Goal: Task Accomplishment & Management: Use online tool/utility

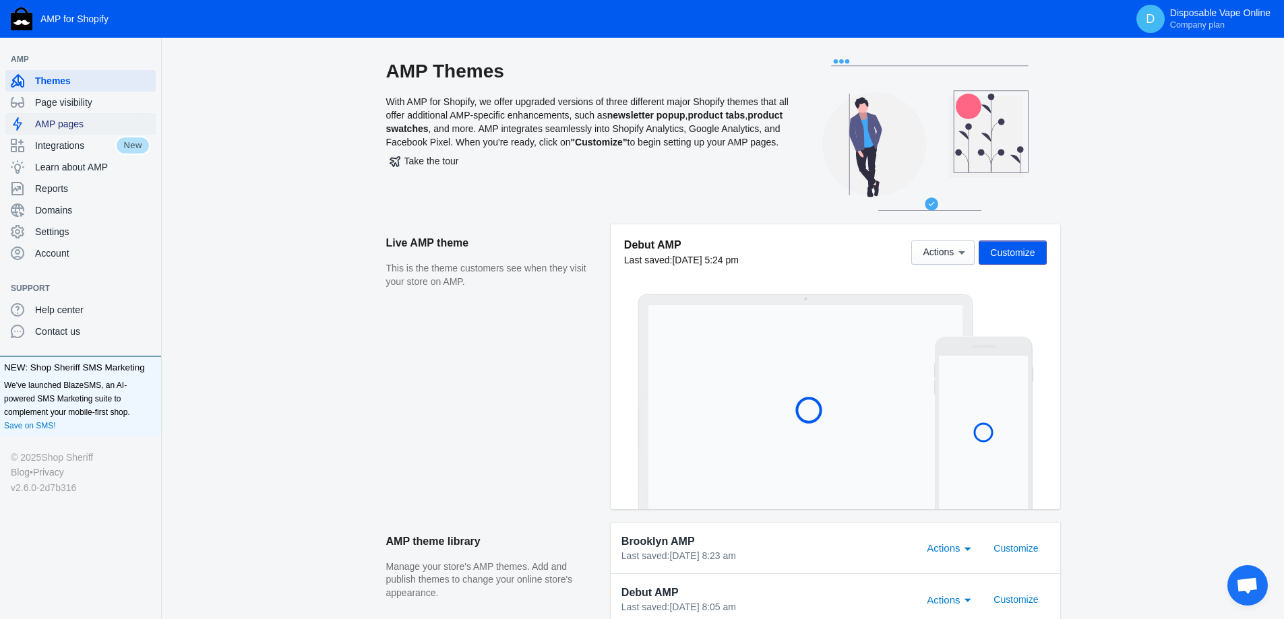
click at [87, 124] on span "AMP pages" at bounding box center [92, 123] width 115 height 13
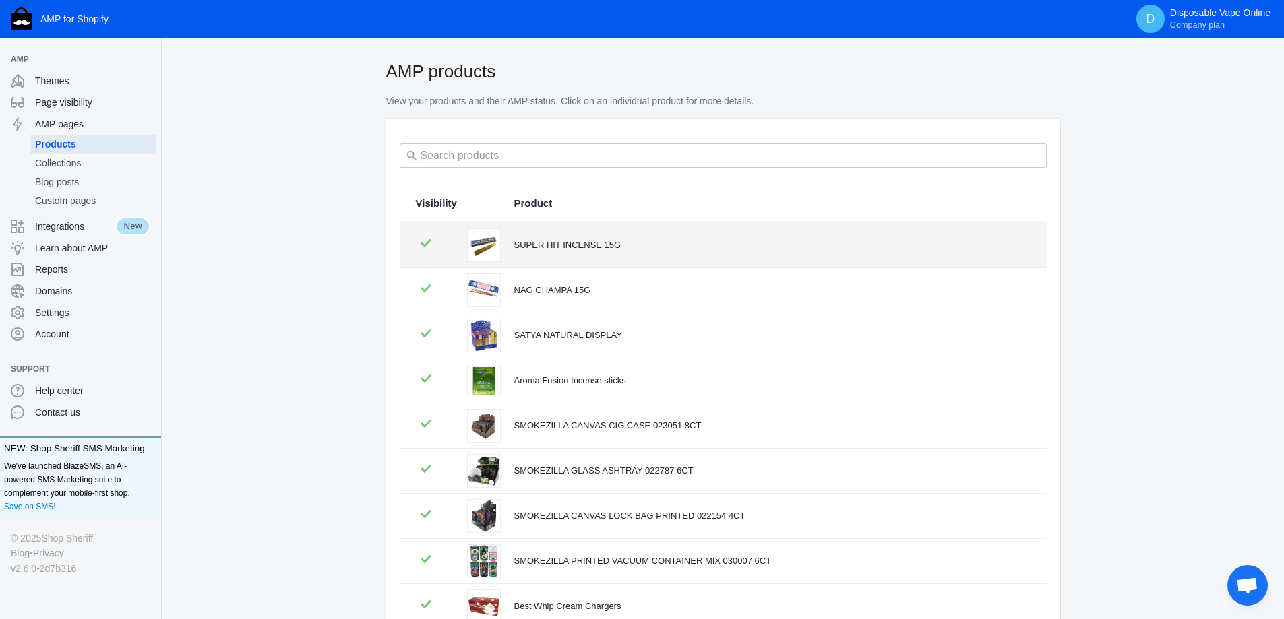
click at [568, 248] on div "SUPER HIT INCENSE 15G" at bounding box center [772, 245] width 516 height 13
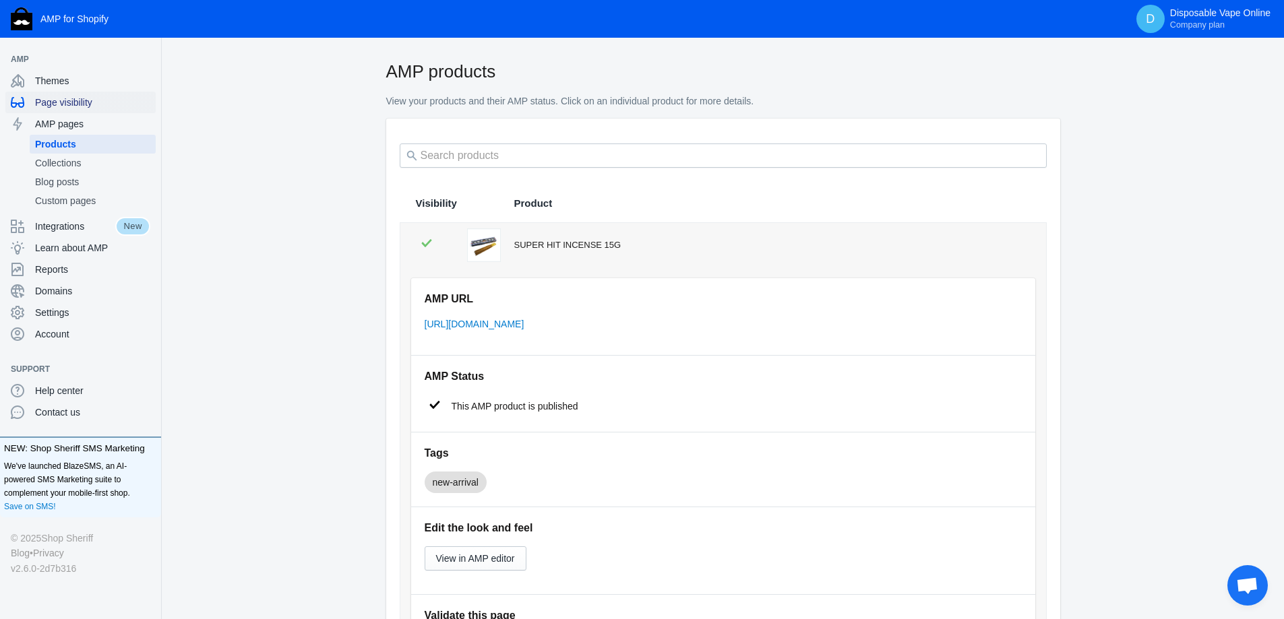
click at [90, 106] on span "Page visibility" at bounding box center [92, 102] width 115 height 13
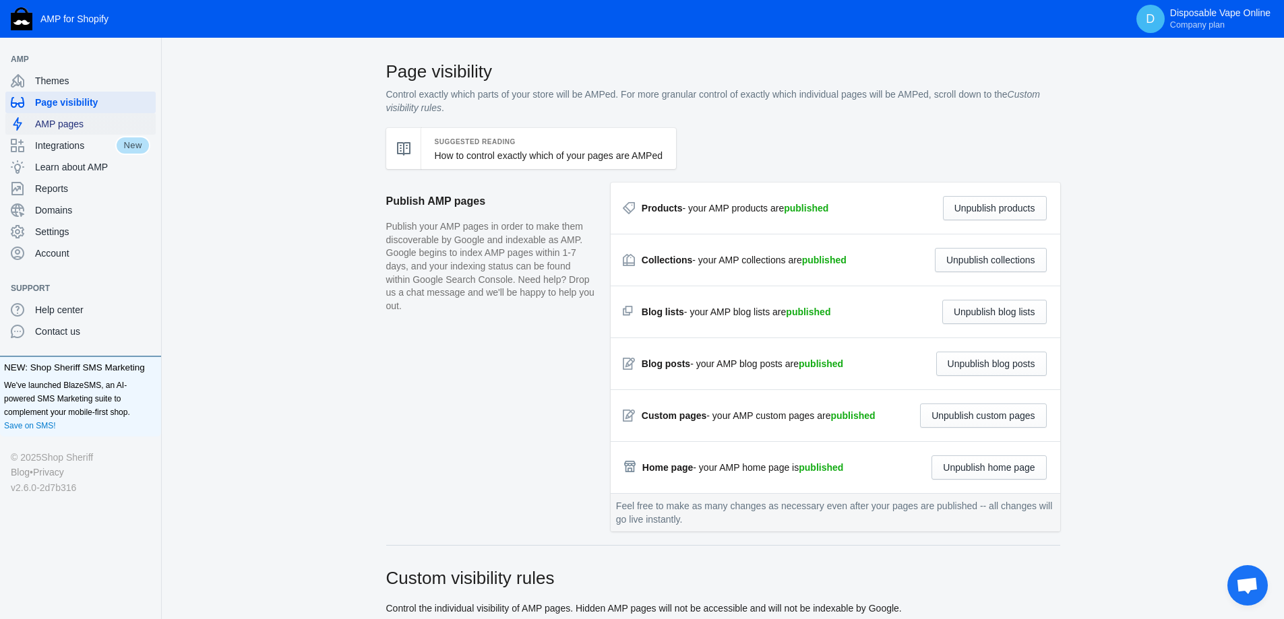
click at [80, 127] on span "AMP pages" at bounding box center [92, 123] width 115 height 13
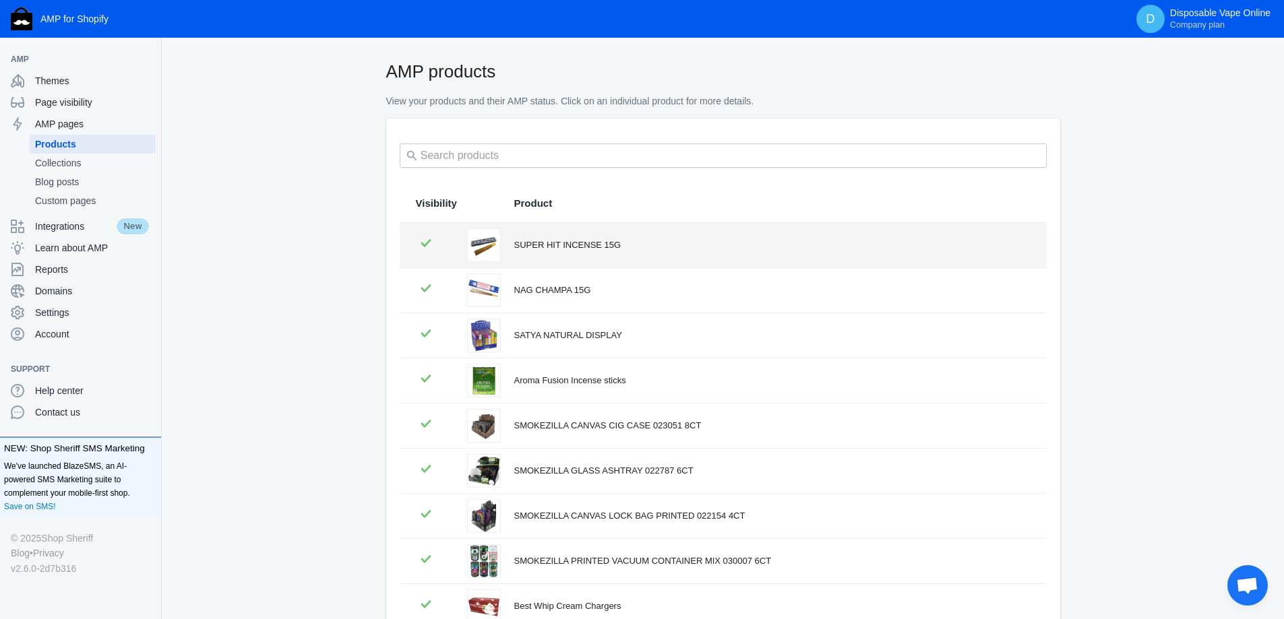
click at [534, 257] on td "SUPER HIT INCENSE 15G" at bounding box center [774, 245] width 546 height 44
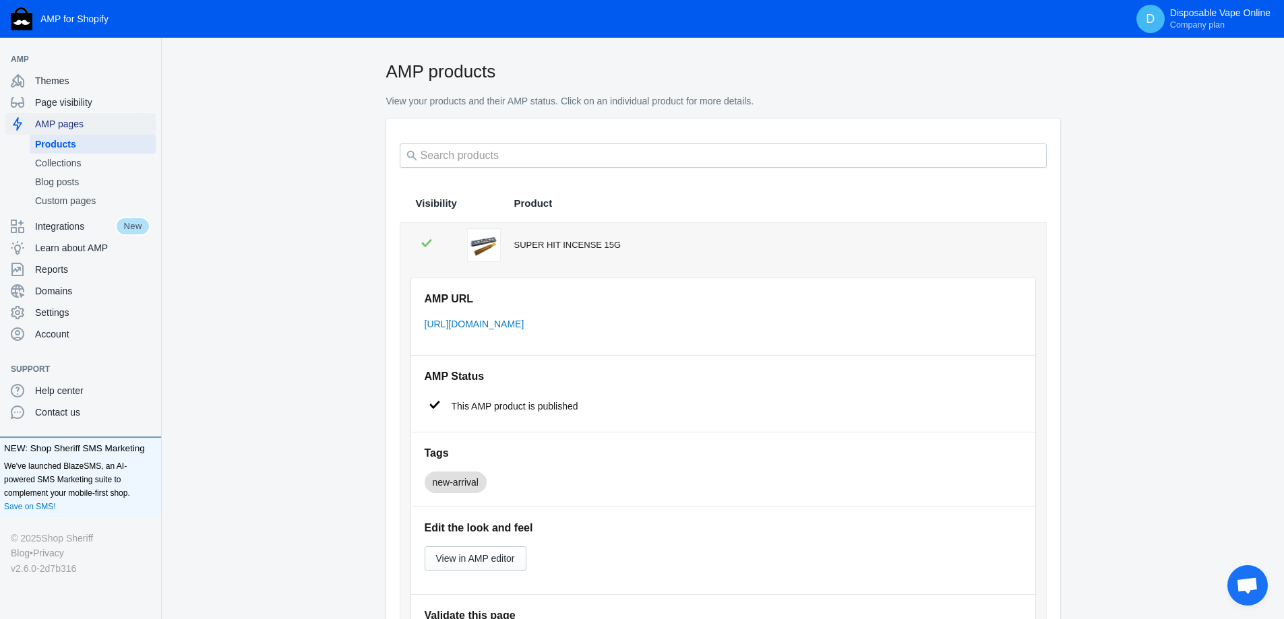
click at [77, 125] on span "AMP pages" at bounding box center [92, 123] width 115 height 13
click at [87, 202] on span "Custom pages" at bounding box center [92, 200] width 115 height 13
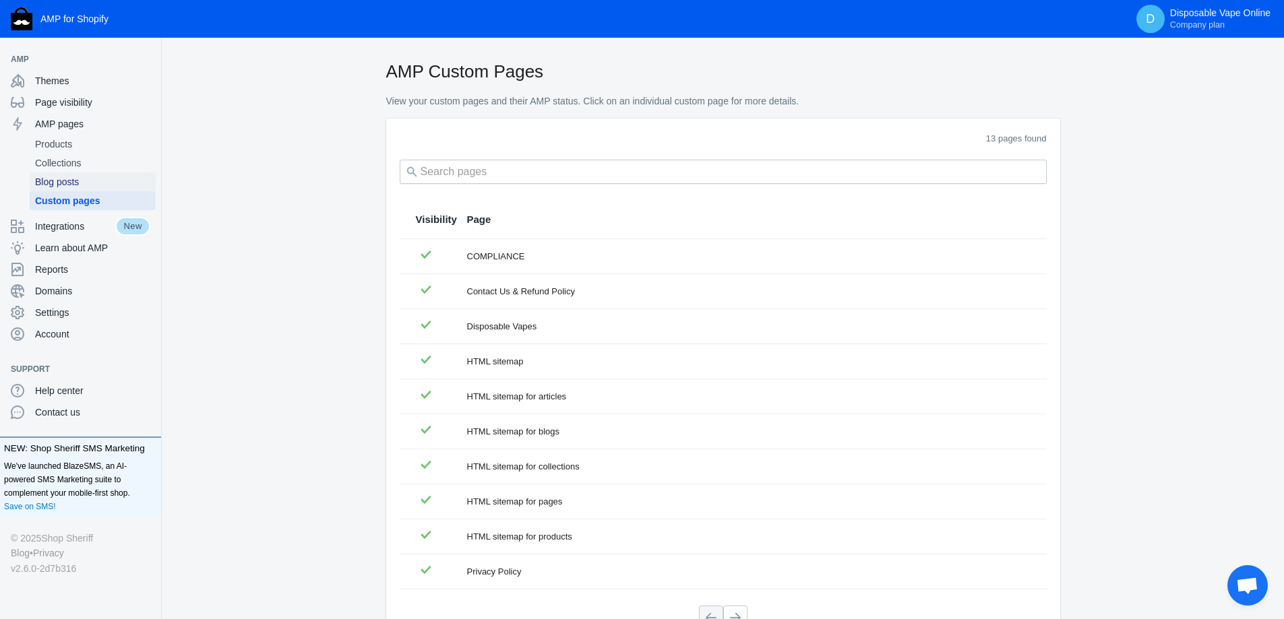
click at [69, 179] on span "Blog posts" at bounding box center [92, 181] width 115 height 13
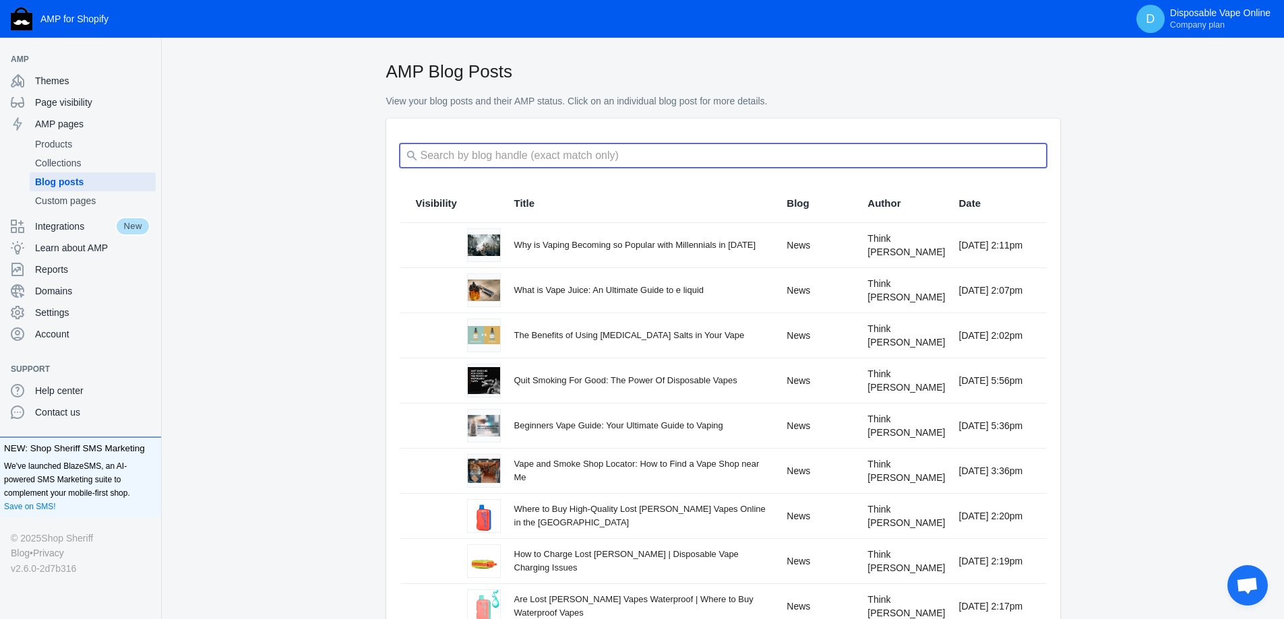
click at [819, 160] on input "search" at bounding box center [723, 156] width 647 height 24
paste input "Are Lost [PERSON_NAME] Vapes Waterproof | Where to Buy Waterproof Vapes"
type input "Are Lost [PERSON_NAME] Vapes Waterproof | Where to Buy Waterproof Vapes"
drag, startPoint x: 483, startPoint y: 154, endPoint x: 1271, endPoint y: 204, distance: 788.9
click at [1189, 206] on div "AMP Blog Posts View your blog posts and their AMP status. Click on an individua…" at bounding box center [723, 405] width 1122 height 692
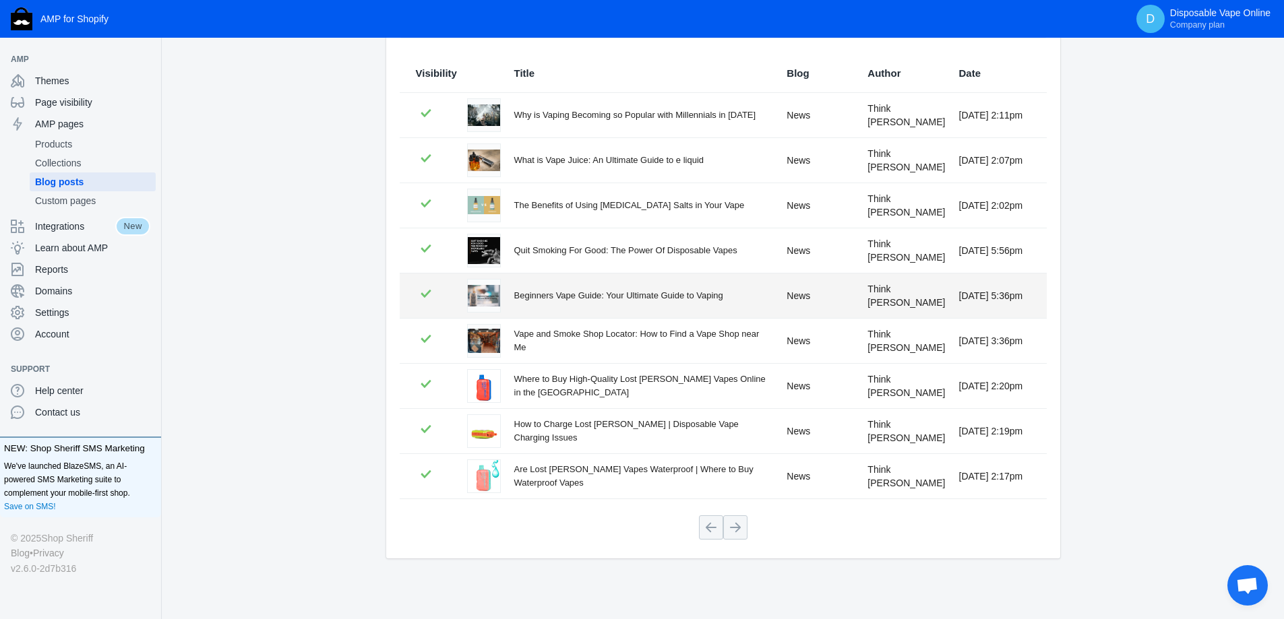
scroll to position [131, 0]
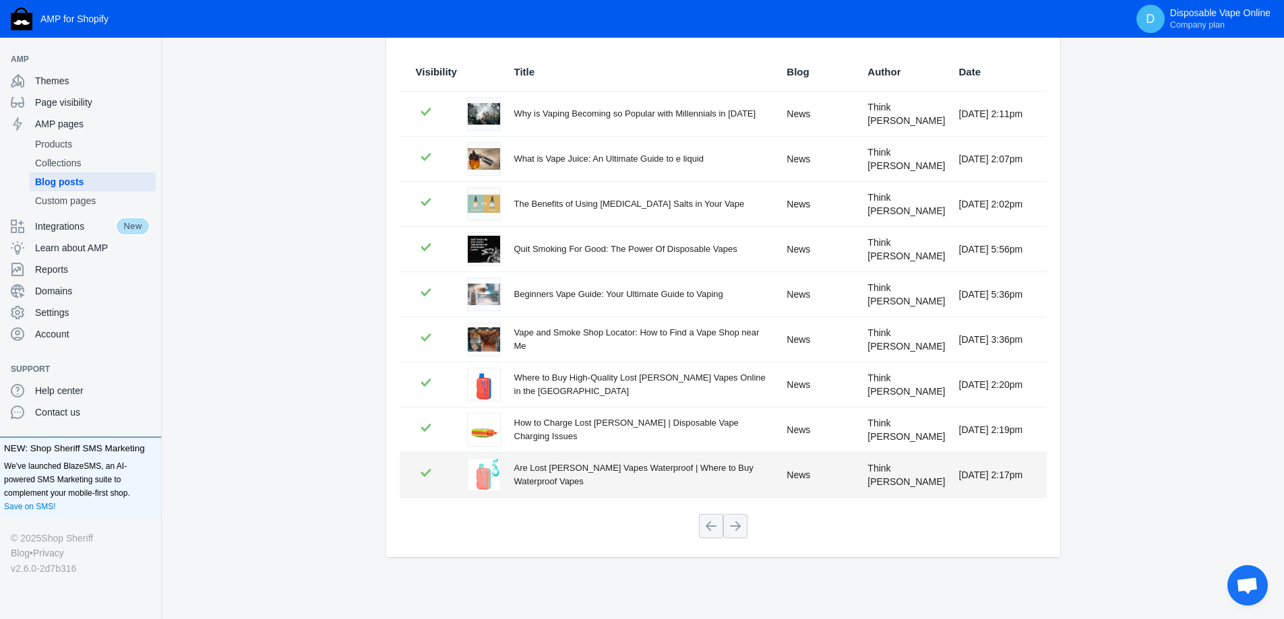
click at [702, 471] on div "Are Lost [PERSON_NAME] Vapes Waterproof | Where to Buy Waterproof Vapes" at bounding box center [643, 475] width 259 height 26
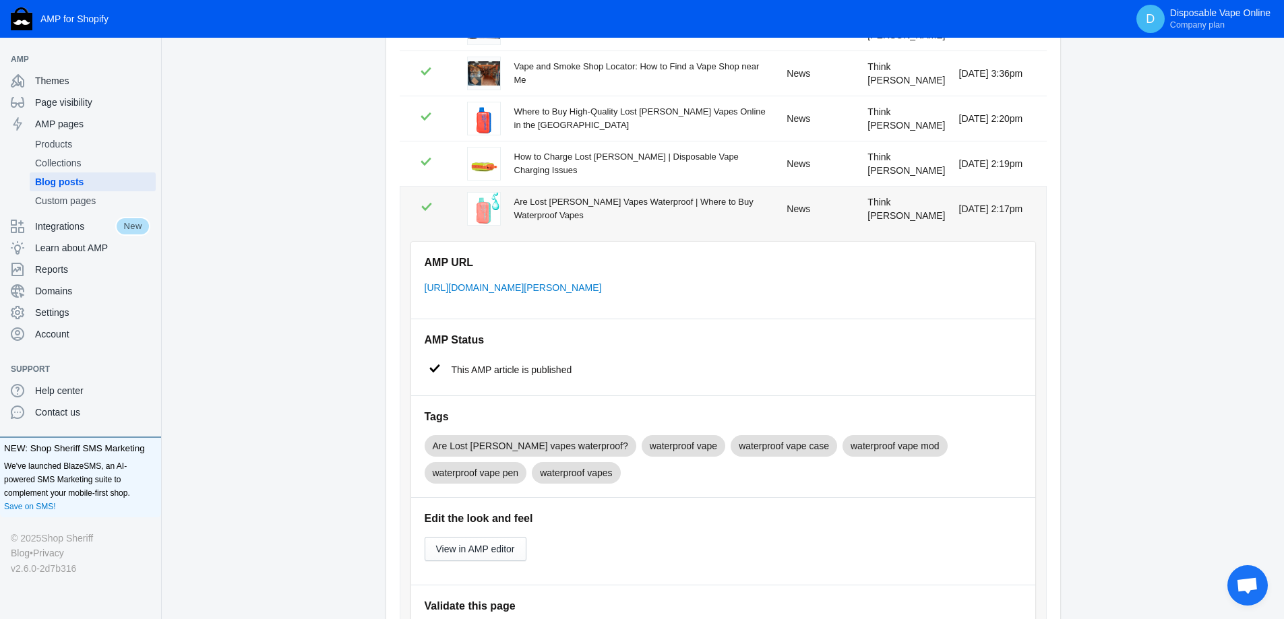
scroll to position [401, 0]
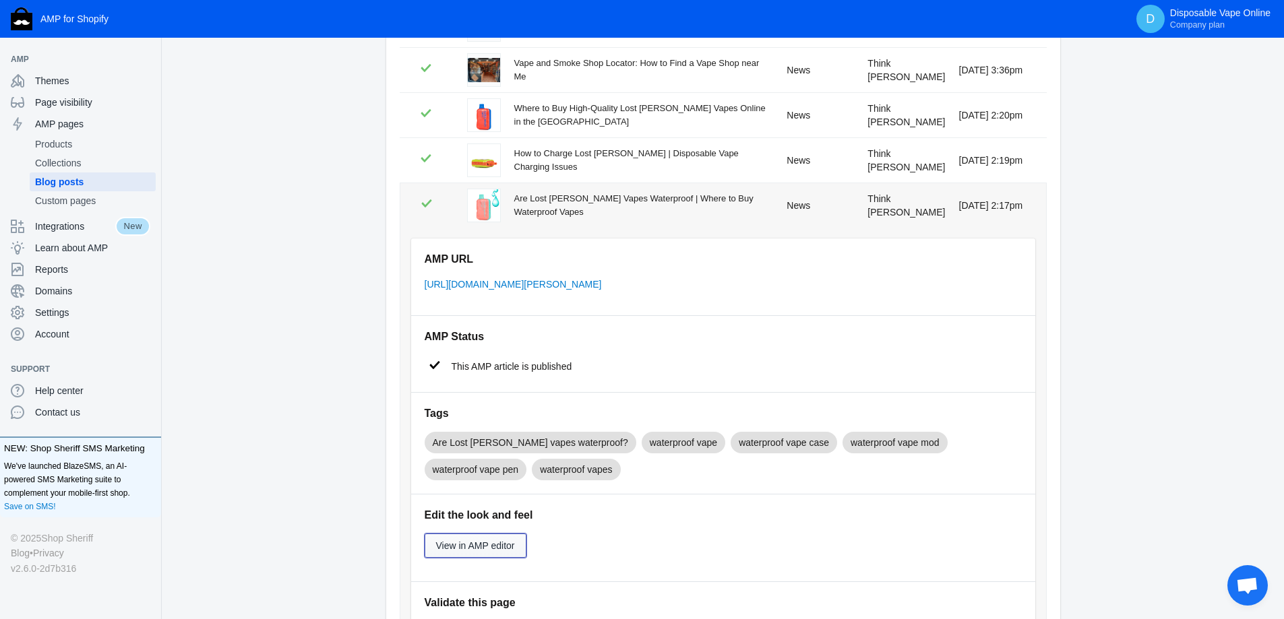
click at [490, 551] on span "View in AMP editor" at bounding box center [475, 546] width 79 height 11
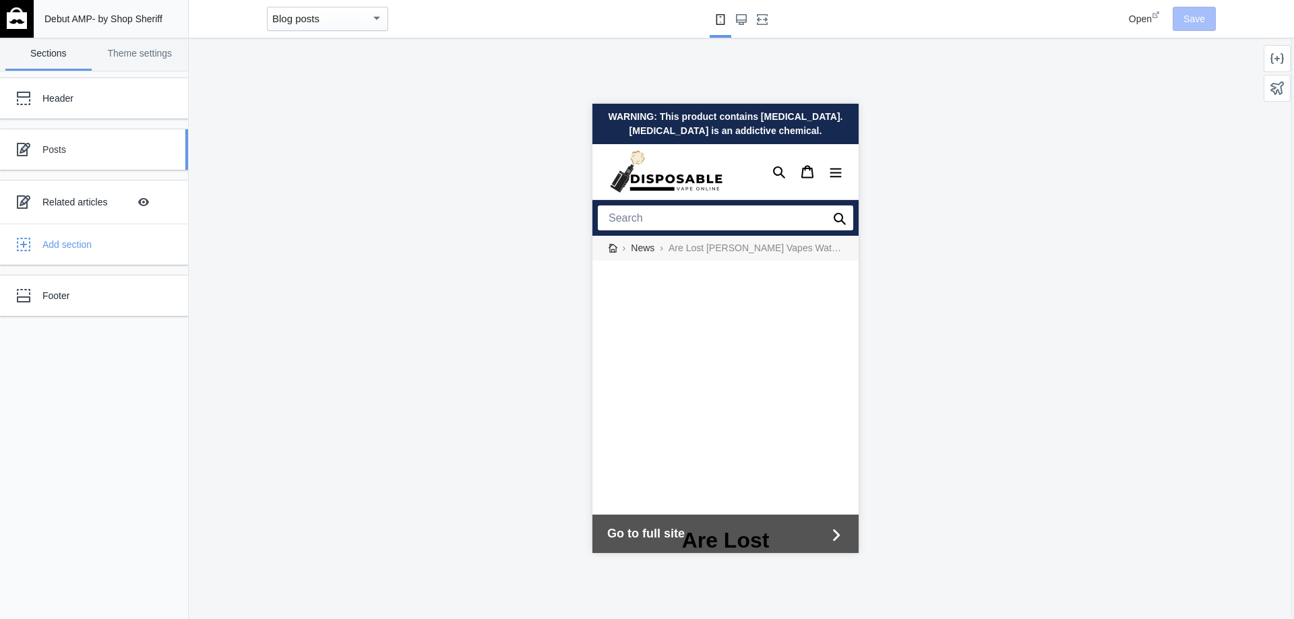
click at [44, 150] on div "Posts" at bounding box center [100, 149] width 116 height 13
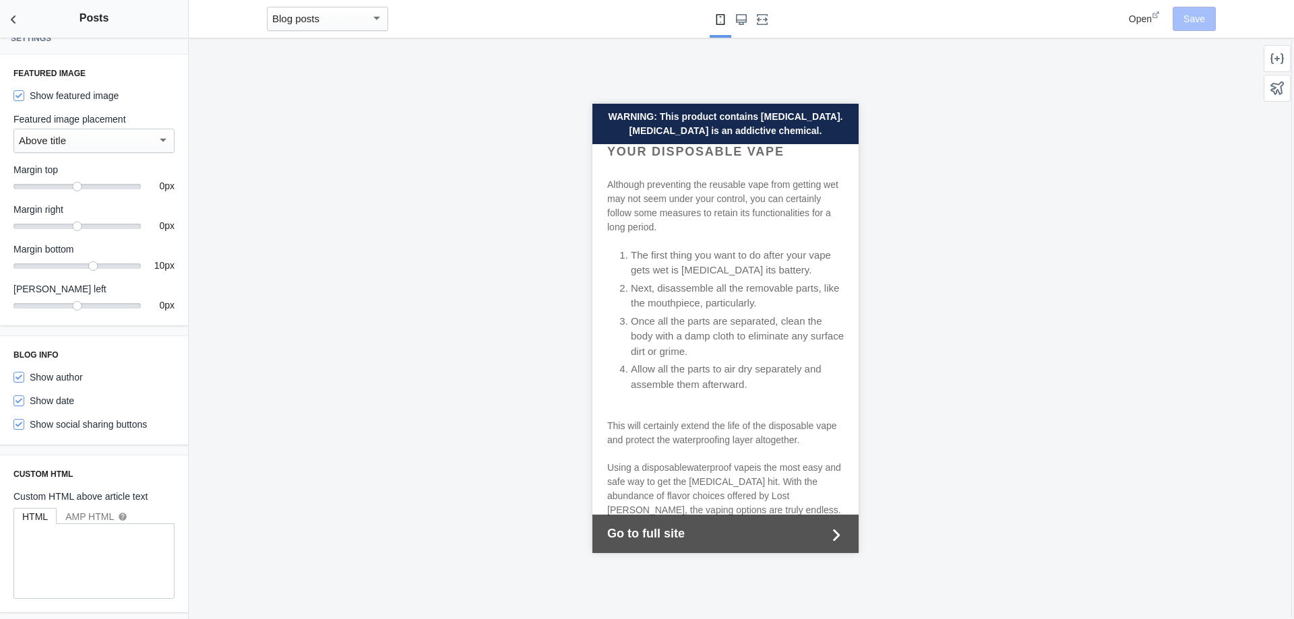
scroll to position [1550, 0]
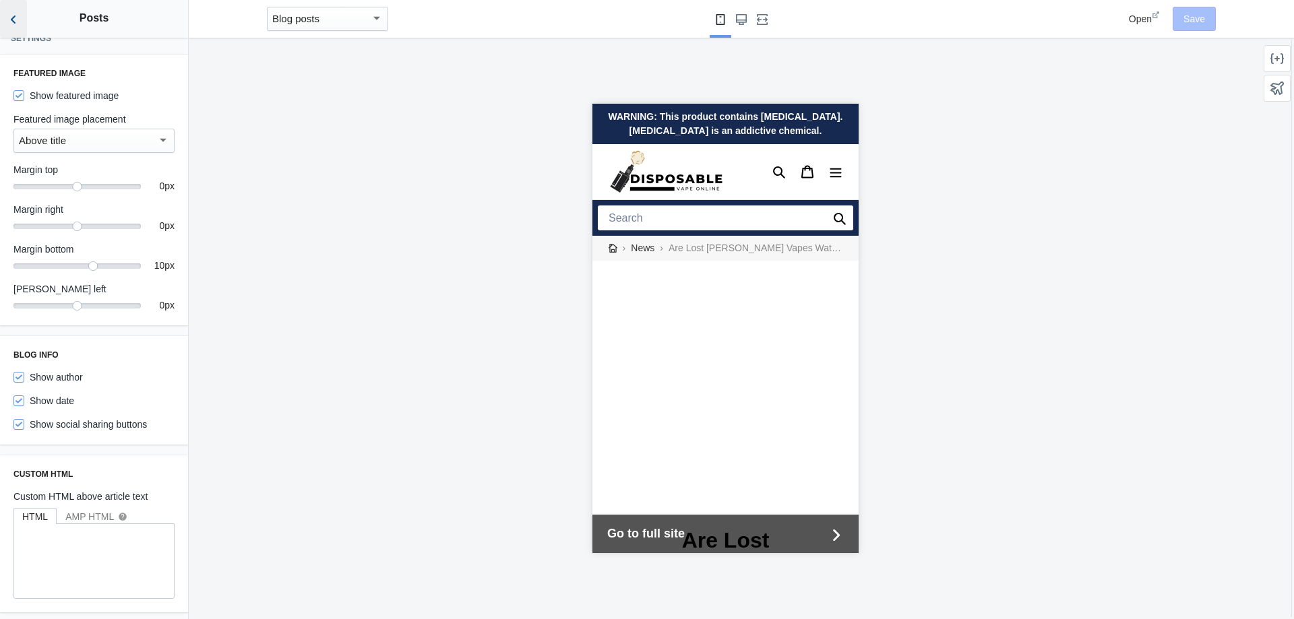
click at [4, 16] on button "Back to sections" at bounding box center [13, 19] width 27 height 38
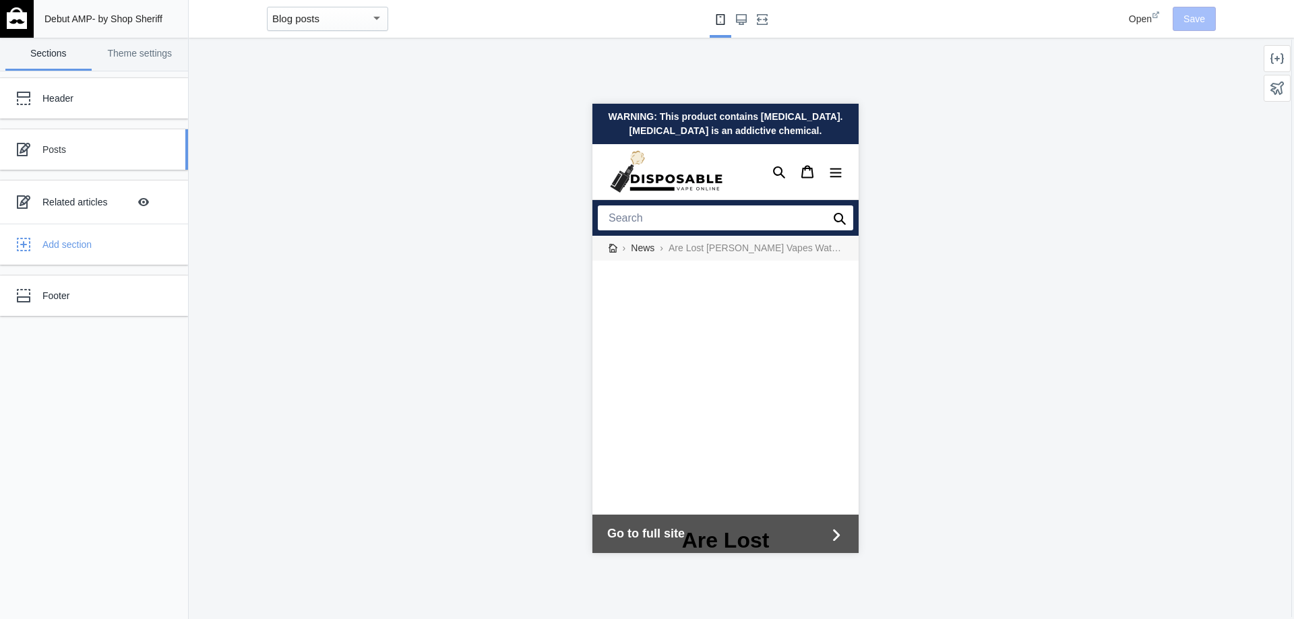
click at [88, 148] on div "Posts" at bounding box center [100, 149] width 116 height 13
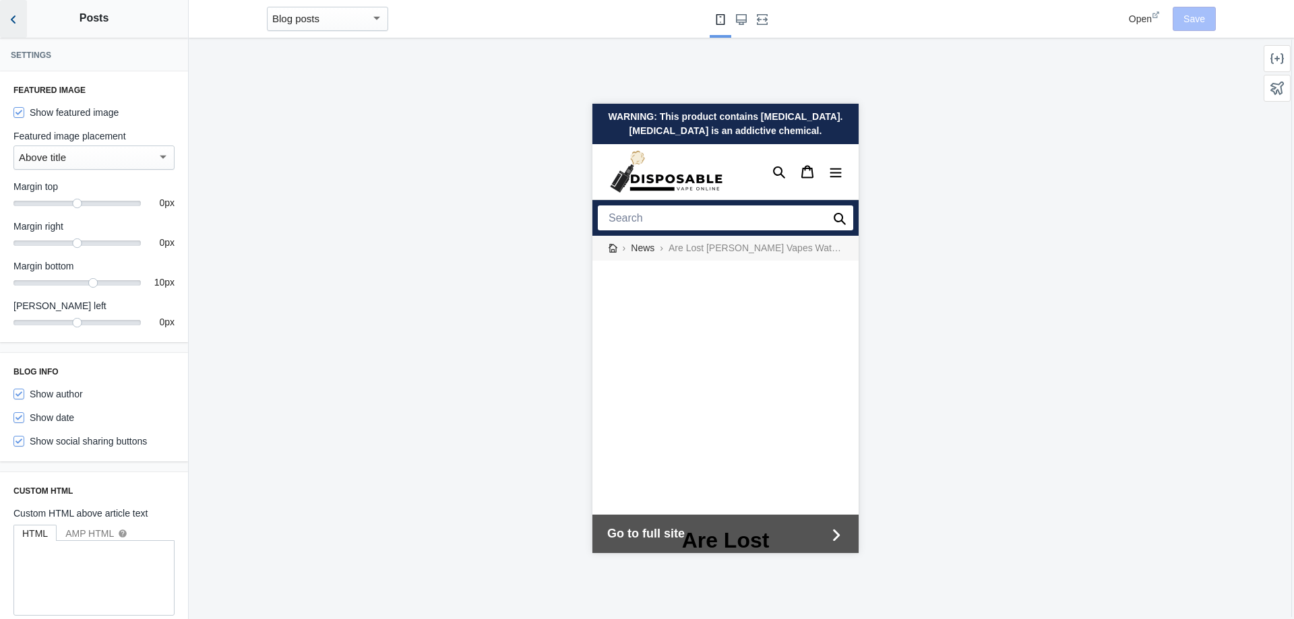
click at [18, 31] on button "Back to sections" at bounding box center [13, 19] width 27 height 38
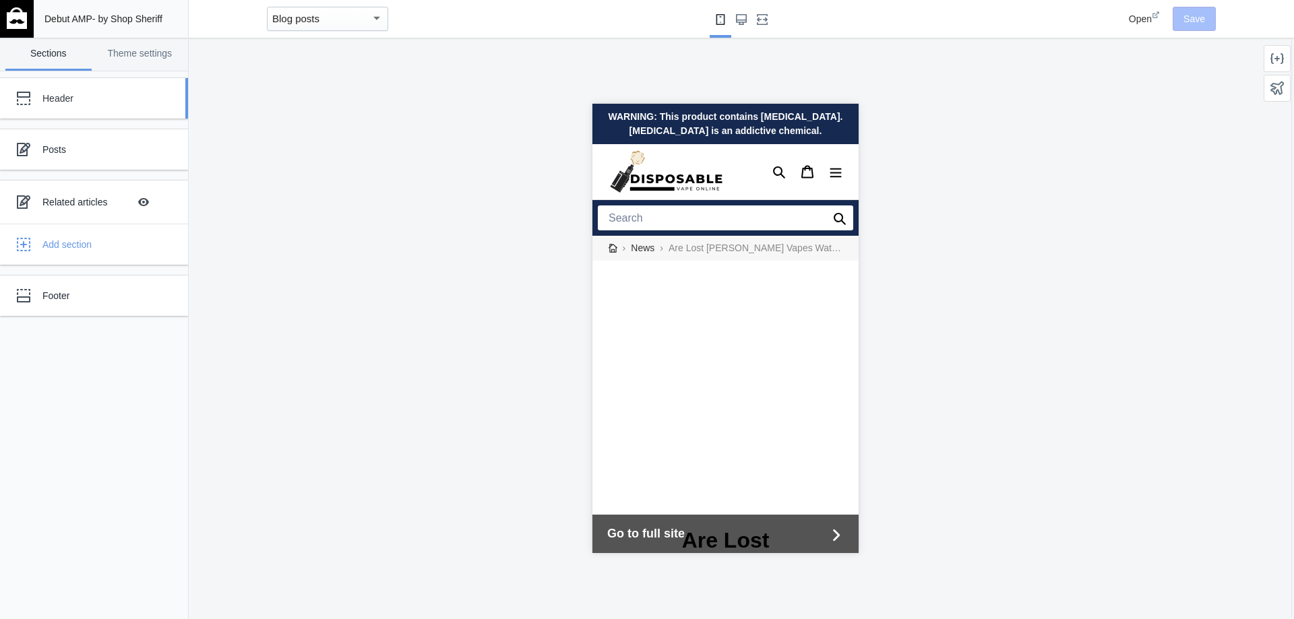
click at [65, 105] on div "Header" at bounding box center [84, 98] width 148 height 27
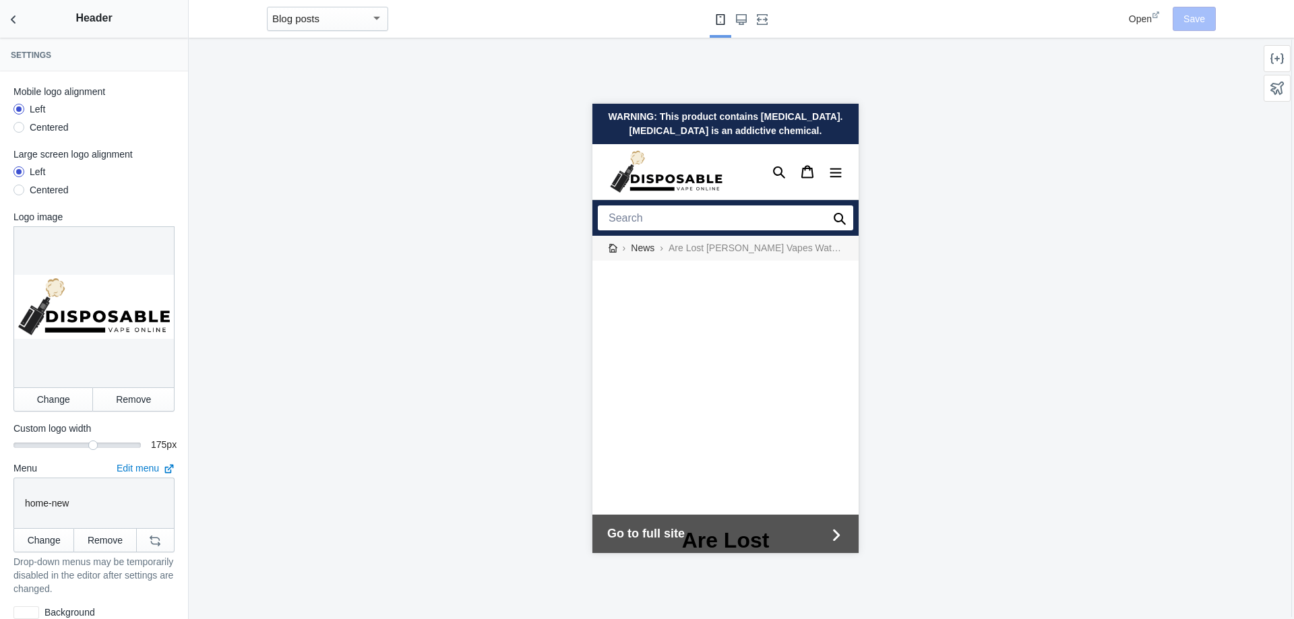
click at [144, 53] on h3 "Settings" at bounding box center [94, 55] width 166 height 11
click at [24, 9] on button "Back to sections" at bounding box center [13, 19] width 27 height 38
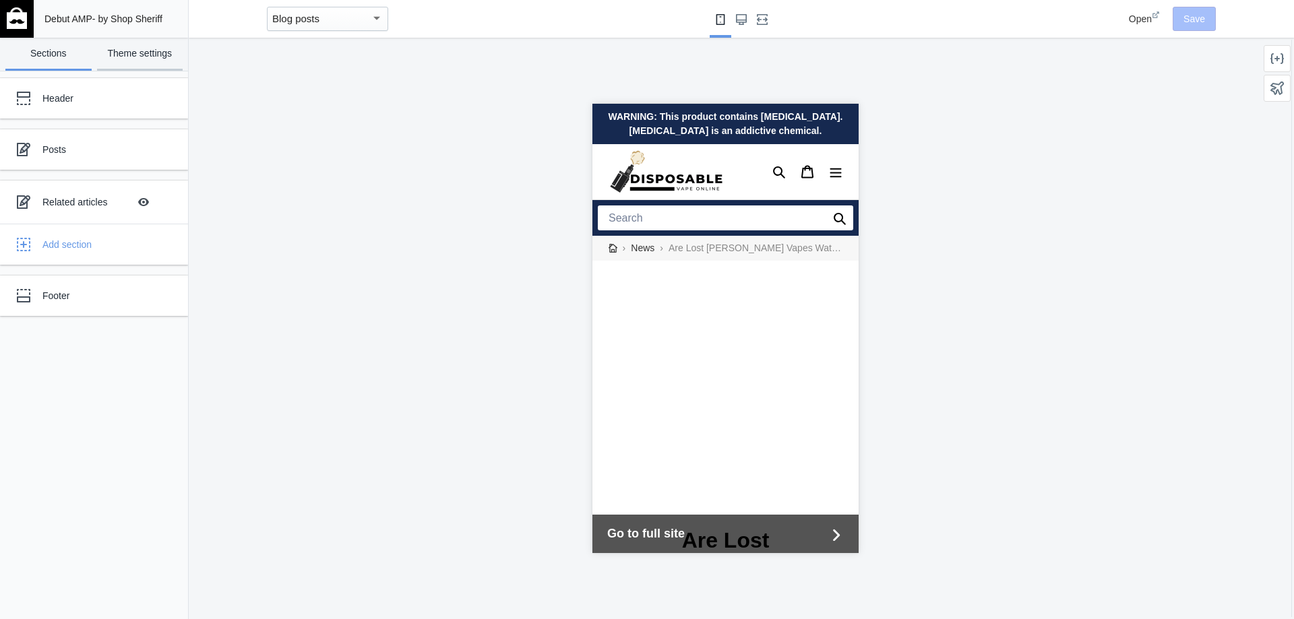
click at [129, 58] on link "Theme settings" at bounding box center [140, 54] width 86 height 33
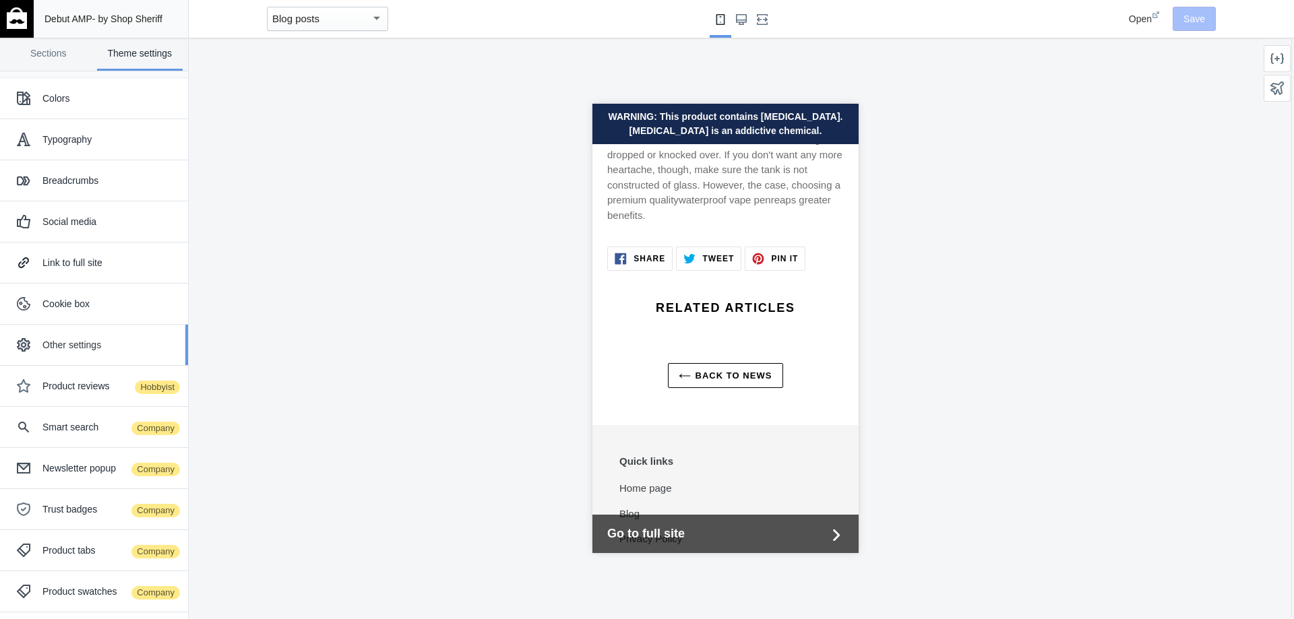
click at [100, 355] on div "Other settings" at bounding box center [94, 345] width 168 height 27
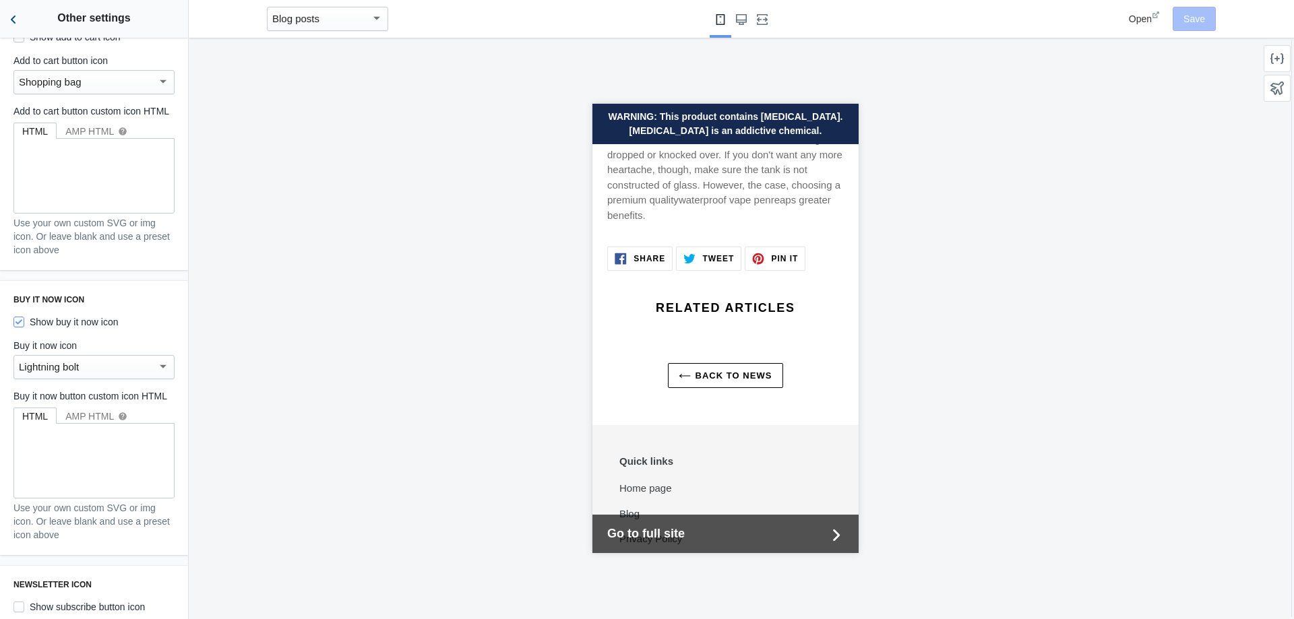
scroll to position [209, 0]
click at [7, 24] on icon "Back to sections" at bounding box center [13, 19] width 13 height 13
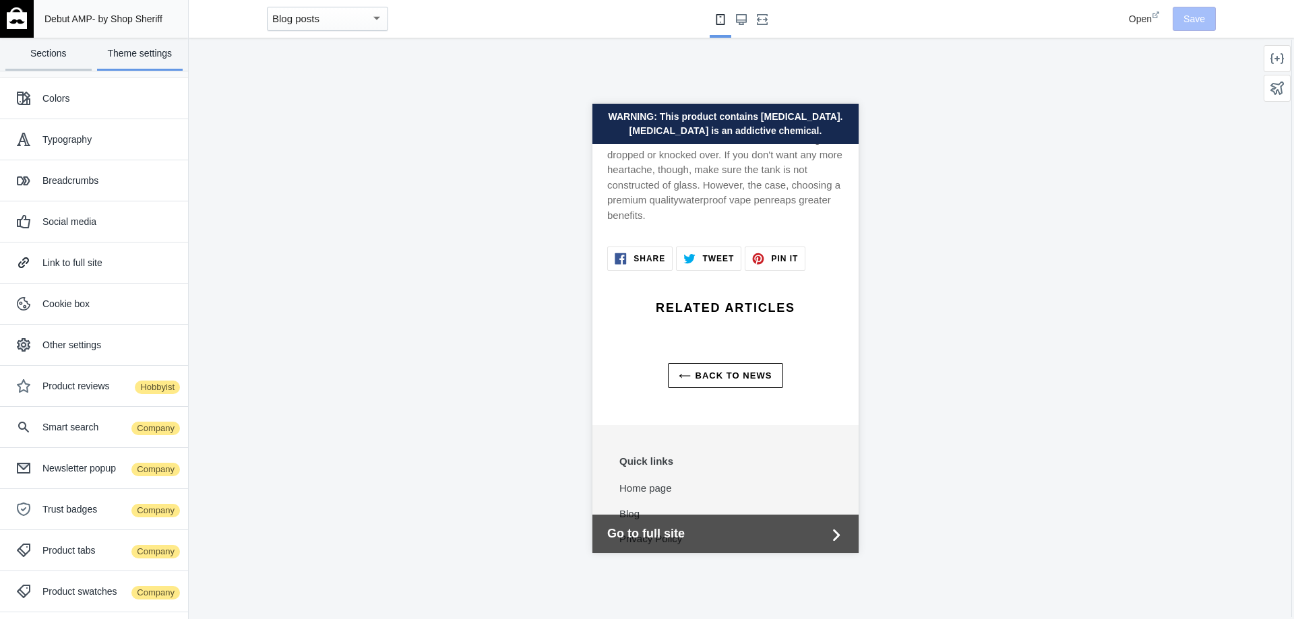
click at [57, 50] on link "Sections" at bounding box center [48, 54] width 86 height 33
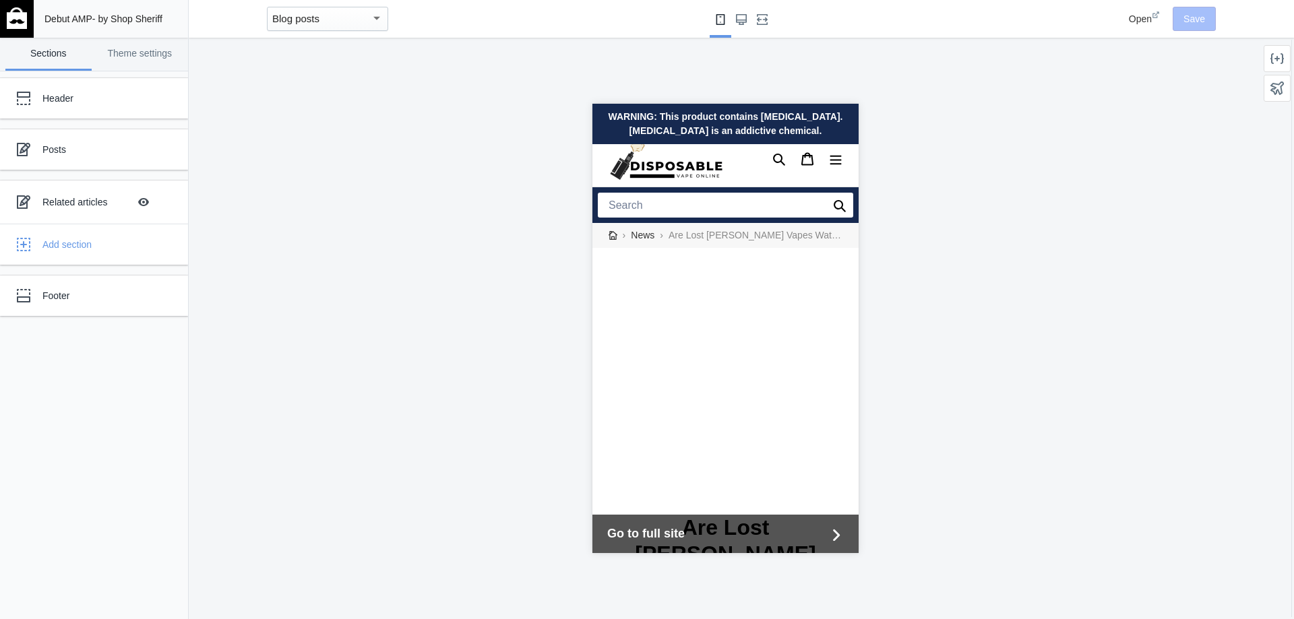
scroll to position [0, 0]
